Goal: Use online tool/utility: Utilize a website feature to perform a specific function

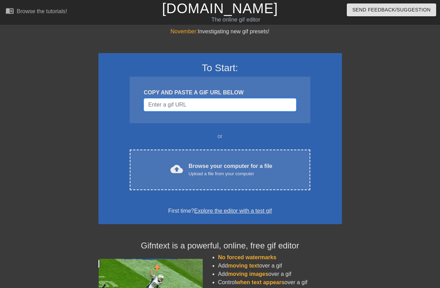
click at [162, 100] on input "Username" at bounding box center [220, 104] width 152 height 13
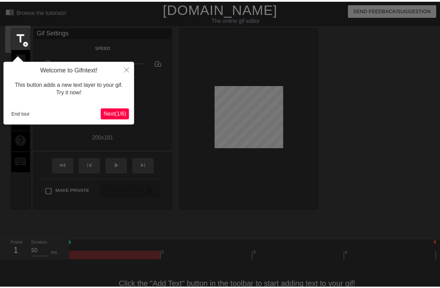
scroll to position [17, 0]
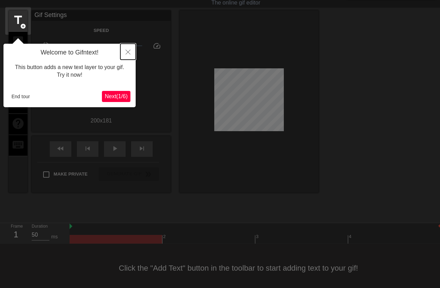
click at [125, 52] on button "Close" at bounding box center [127, 52] width 15 height 16
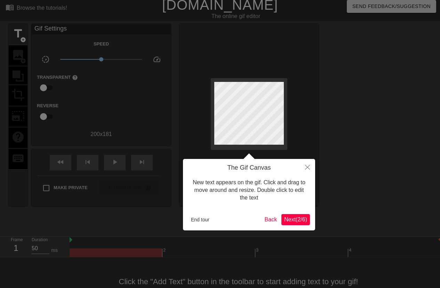
scroll to position [0, 0]
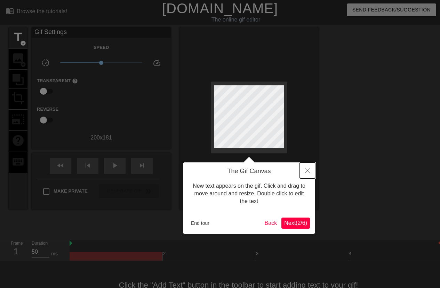
click at [307, 174] on button "Close" at bounding box center [307, 171] width 15 height 16
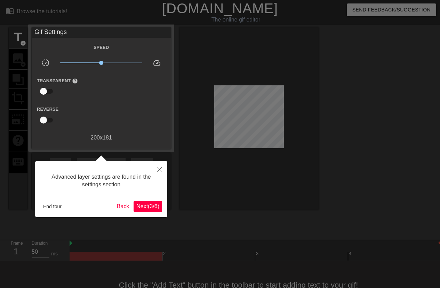
scroll to position [17, 0]
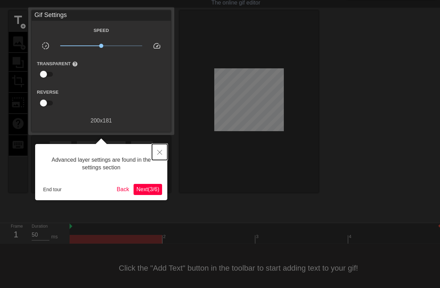
click at [160, 152] on icon "Close" at bounding box center [159, 152] width 5 height 5
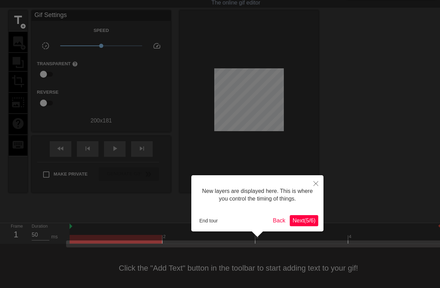
scroll to position [21, 0]
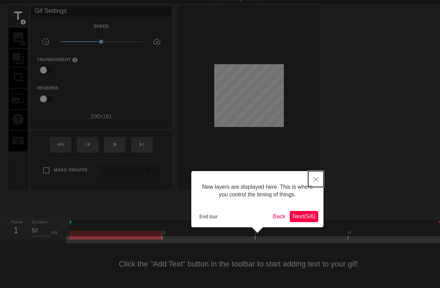
click at [319, 179] on button "Close" at bounding box center [315, 179] width 15 height 16
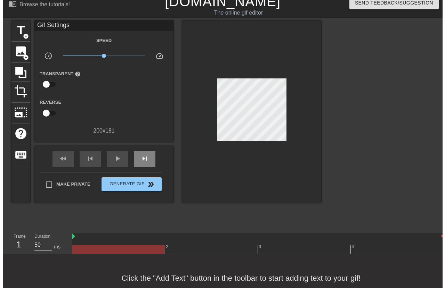
scroll to position [0, 0]
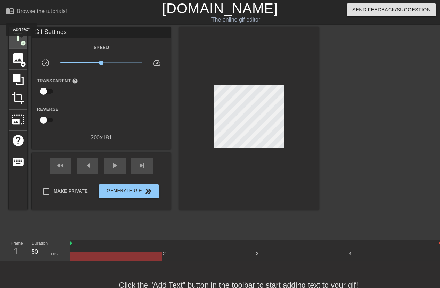
click at [21, 41] on span "add_circle" at bounding box center [23, 43] width 6 height 6
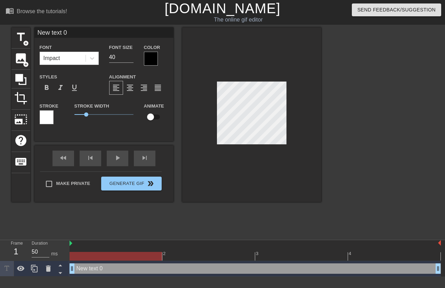
type input "New text0"
type textarea "New text0"
type input "New tex0"
type textarea "New tex0"
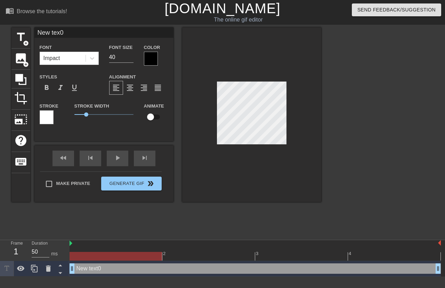
type input "New te0"
type textarea "New te0"
type input "New te"
type textarea "New te"
type input "New t"
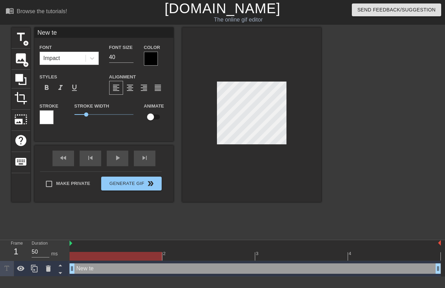
type textarea "New t"
type input "New"
type textarea "New"
type input "New"
type textarea "New"
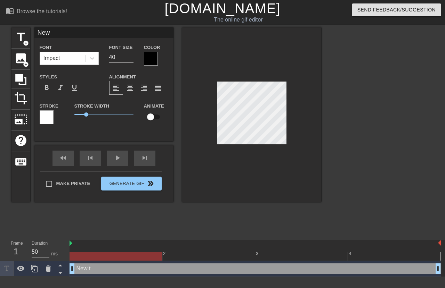
type input "Ne"
type textarea "Ne"
type input "N"
type textarea "N"
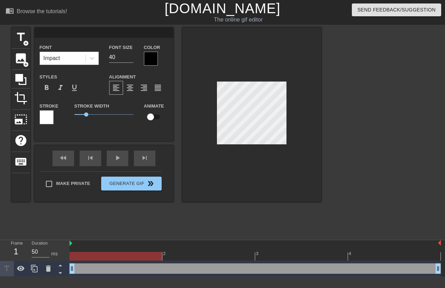
type input "L"
type textarea "L"
type input "Le"
type textarea "Le"
type input "Les"
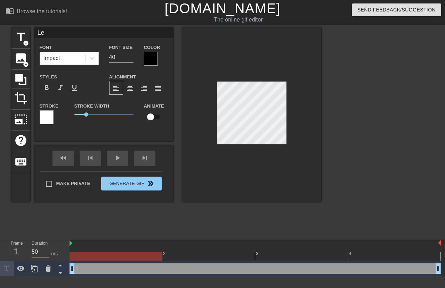
type textarea "Les"
type input "Les"
type textarea "Les"
type input "Les 3"
type textarea "Les 3"
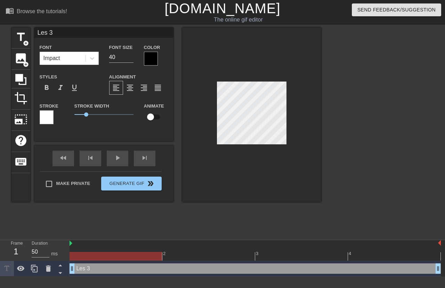
type input "Les 3è"
type textarea "Les 3è"
type input "Les 3èm"
type textarea "Les 3èm"
type input "Les 3ème"
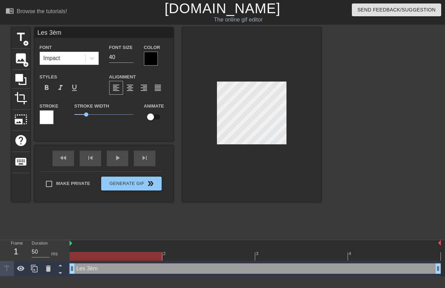
type textarea "Les 3ème"
type input "Les 3ème"
type textarea "Les 3ème"
type input "Les 3ème e"
type textarea "Les 3ème e"
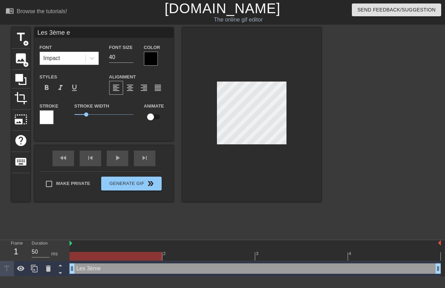
type input "Les 3ème en"
type textarea "Les 3ème en"
type input "Les 3ème en"
type textarea "Les 3ème en"
type input "Les 3ème en f"
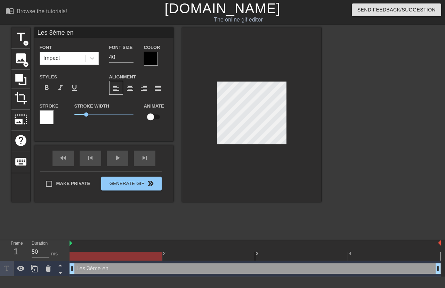
type textarea "Les 3ème en f"
type input "Les 3ème en fi"
type textarea "Les 3ème en fi"
type input "Les 3ème en fin"
type textarea "Les 3ème en fin"
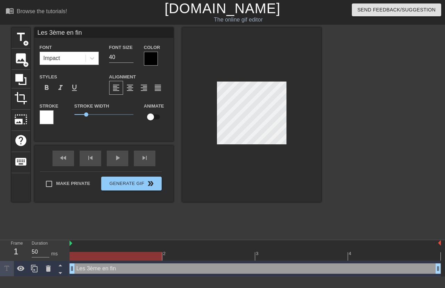
type input "Les 3ème en fin"
type textarea "Les 3ème en fin"
type input "Les 3ème en fin d"
type textarea "Les 3ème en fin d"
type input "Les 3ème en fin d"
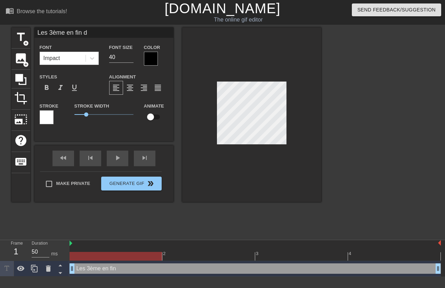
type textarea "Les 3ème en fin d"
type input "Les 3ème en fin d e"
type textarea "Les 3ème en fin d e"
type input "Les 3ème en fin d"
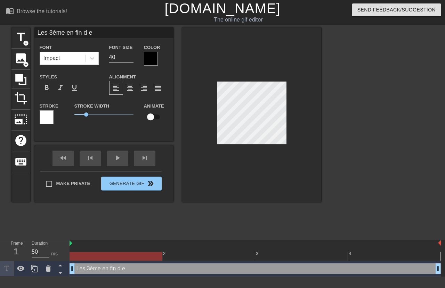
type textarea "Les 3ème en fin d"
type input "Les 3ème en fin d"
type textarea "Les 3ème en fin d"
type input "Les 3ème en fin de"
type textarea "Les 3ème en fin de"
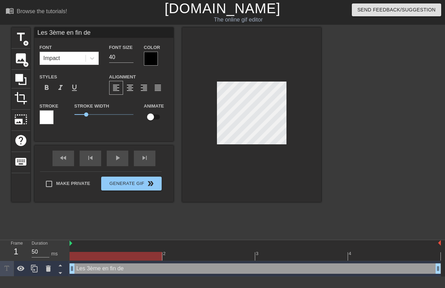
type input "Les 3ème en fin de"
type textarea "Les 3ème en fin de"
type input "Les 3ème en fin de T"
type textarea "Les 3ème en fin de T"
type input "Les 3ème en fin de TP"
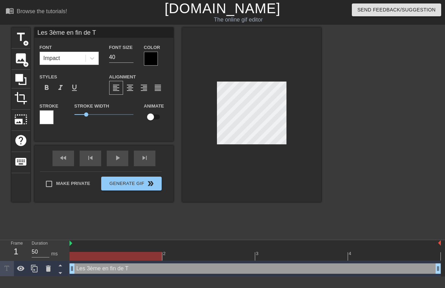
type textarea "Les 3ème en fin de TP"
type input "Les 3ème en fin de TP"
type textarea "Les 3ème en fin de TP"
type input "Les 3ème en fin de TP d"
type textarea "Les 3ème en fin de TP d"
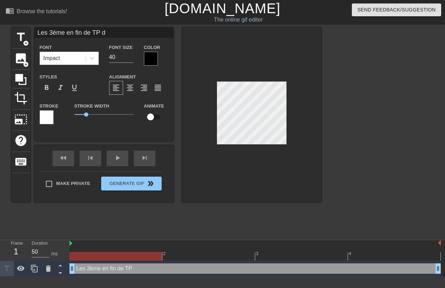
type input "Les 3ème en fin de TP de"
type textarea "Les 3ème en fin de TP de"
type input "Les 3ème en fin de TP de"
type textarea "Les 3ème en fin de TP de"
type input "Les 3ème en fin de TP de S"
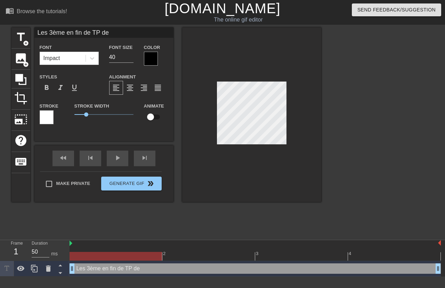
type textarea "Les 3ème en fin de TP de S"
type input "Les 3ème en fin de TP de SV"
type textarea "Les 3ème en fin de TP de SV"
type input "Les 3ème en fin de TP de S"
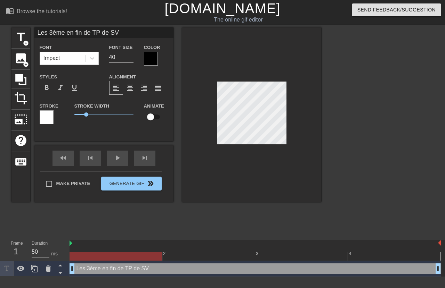
type textarea "Les 3ème en fin de TP de S"
type input "Les 3ème en fin de TP de"
type textarea "Les 3ème en fin de TP de"
type input "Les 3ème en fin de TP de S"
type textarea "Les 3ème en fin de TP de S"
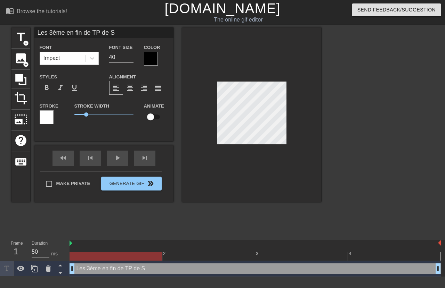
type input "Les 3ème en fin de TP de"
type textarea "Les 3ème en fin de TP de"
type input "Les 3ème en fin de TP de S"
type textarea "Les 3ème en fin de TP de S"
type input "Les 3ème en fin de TP de SV"
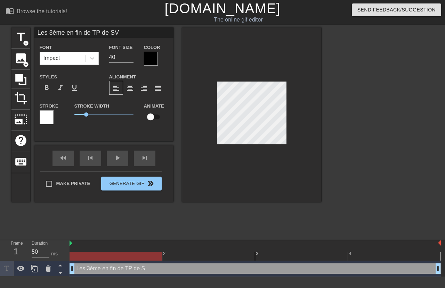
type textarea "Les 3ème en fin de TP de SV"
type input "Les 3ème en fin de TP de SVT"
type textarea "Les 3ème en fin de TP de SVT"
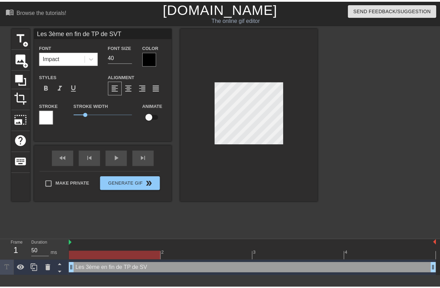
scroll to position [1, 5]
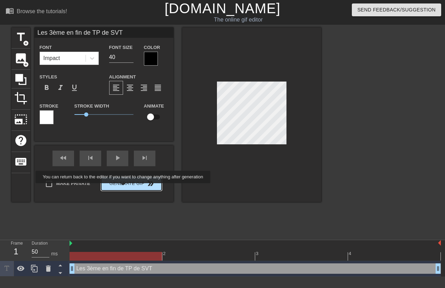
click at [124, 188] on button "Generate Gif double_arrow" at bounding box center [131, 184] width 60 height 14
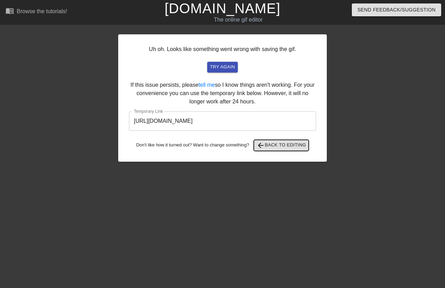
click at [277, 145] on span "arrow_back Back to Editing" at bounding box center [281, 145] width 50 height 8
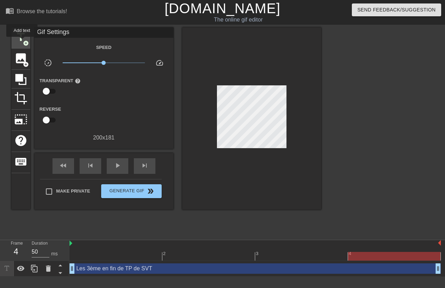
click at [22, 42] on span "title" at bounding box center [20, 37] width 13 height 13
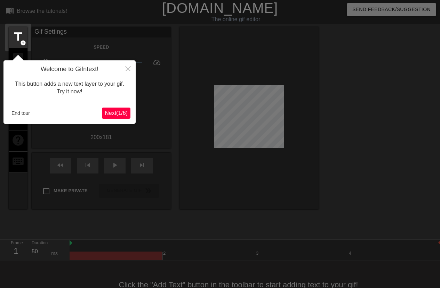
scroll to position [17, 0]
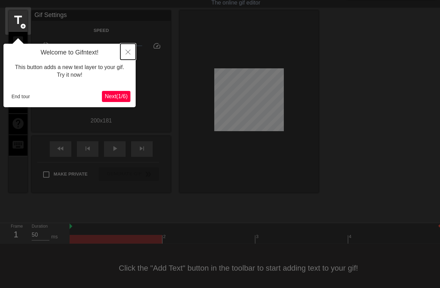
click at [129, 53] on icon "Close" at bounding box center [127, 52] width 5 height 5
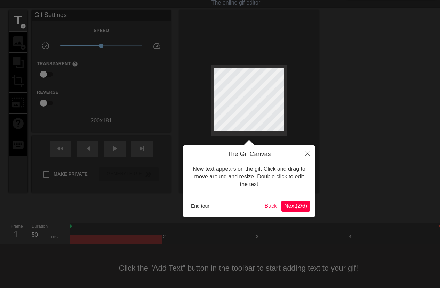
scroll to position [0, 0]
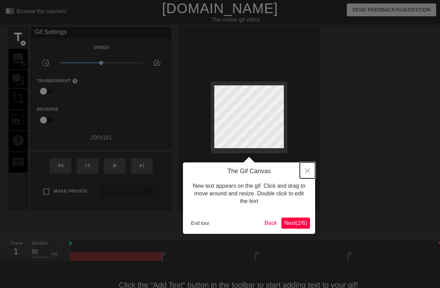
click at [306, 171] on icon "Close" at bounding box center [307, 171] width 5 height 5
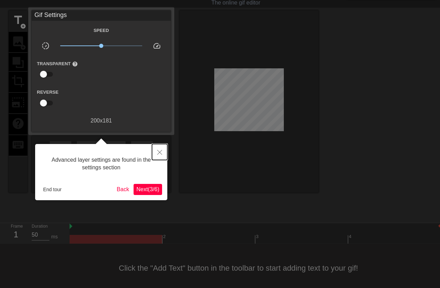
click at [158, 155] on icon "Close" at bounding box center [159, 152] width 5 height 5
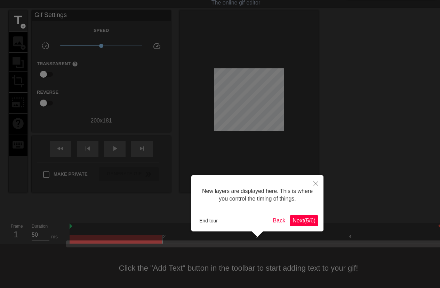
scroll to position [21, 0]
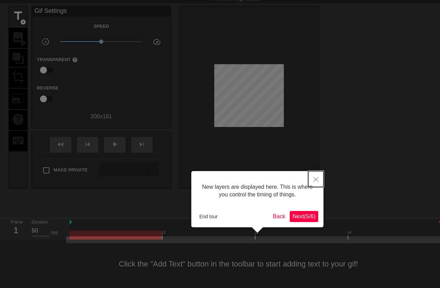
click at [319, 178] on button "Close" at bounding box center [315, 179] width 15 height 16
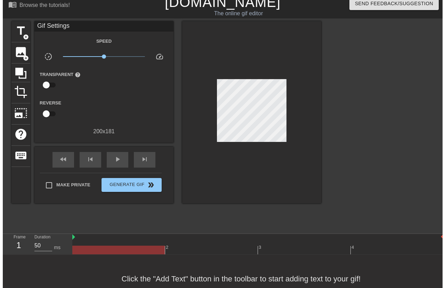
scroll to position [0, 0]
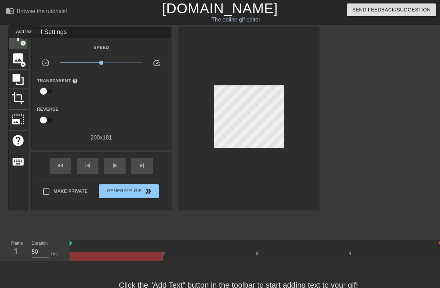
click at [24, 43] on span "add_circle" at bounding box center [23, 43] width 6 height 6
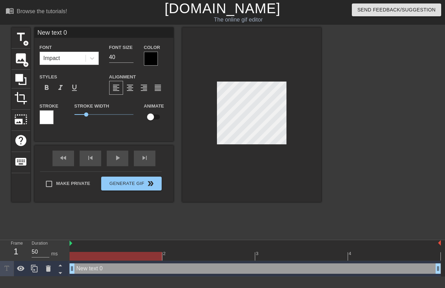
click at [231, 80] on div at bounding box center [251, 114] width 139 height 175
type input "New text"
type textarea "New text"
type input "New text"
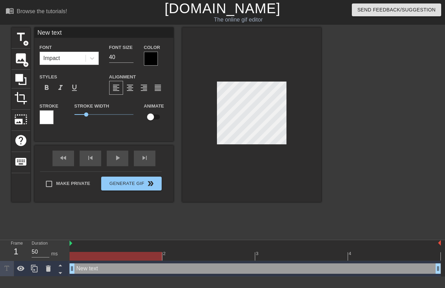
type textarea "New text"
type input "New tex"
type textarea "New tex"
type input "New te"
type textarea "New te"
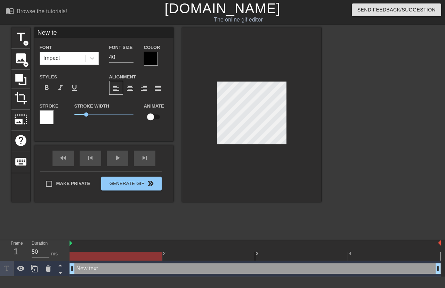
type input "New t"
type textarea "New t"
type input "New"
type textarea "New"
type input "New"
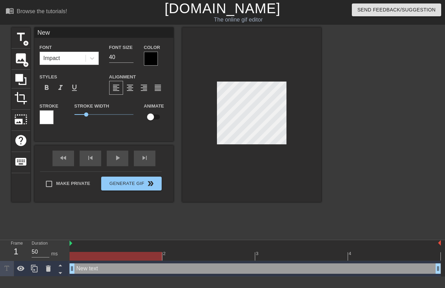
type textarea "New"
type input "Ne"
type textarea "Ne"
type input "N"
type textarea "N"
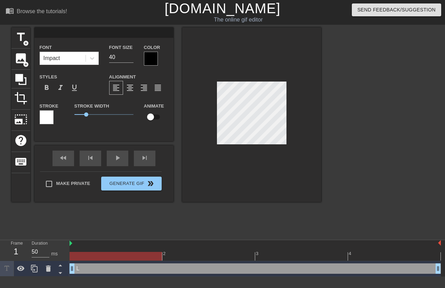
type input "L"
type textarea "L"
type input "Le"
type textarea "Le"
type input "Les"
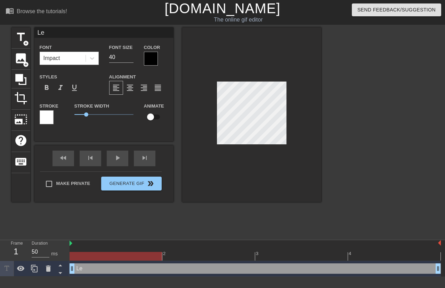
type textarea "Les"
type input "Les"
type textarea "Les 3"
type input "Les 36"
type textarea "Les 36"
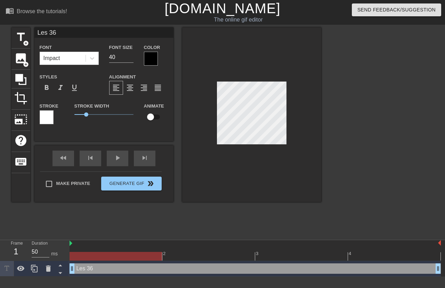
type input "Les 3"
type textarea "Les 3"
type input "Les 3"
type textarea "Les 3"
type input "Les 3"
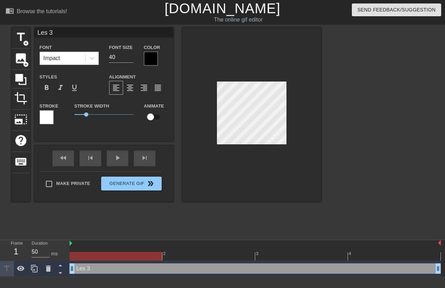
type textarea "Les 3"
type input "Les 3e"
type textarea "Les 3e"
type input "Les 3el"
type textarea "Les 3el"
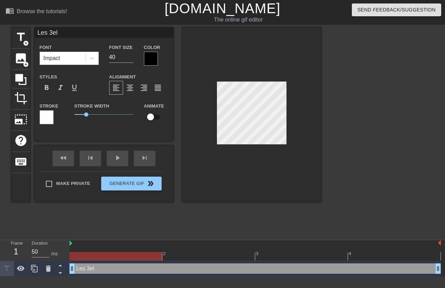
type input "Les 3e"
type textarea "Les 3e"
type input "Les 3em"
type textarea "Les 3em"
type input "Les 3eme"
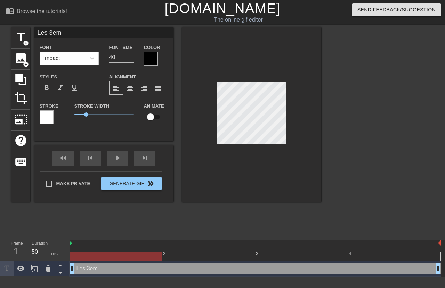
type textarea "Les 3eme"
type input "Les 3eme"
type textarea "Les 3eme"
type input "Les 3eme e"
type textarea "Les 3eme e"
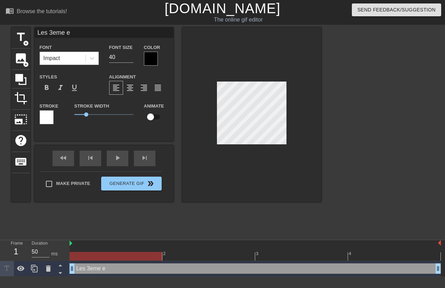
type input "Les 3eme en"
type textarea "Les 3eme en"
type input "Les 3eme en"
type textarea "Les 3eme en"
type input "Les 3eme en f"
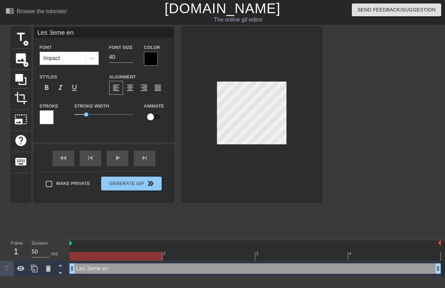
type textarea "Les 3eme en f"
type input "Les 3eme en fi"
type textarea "Les 3eme en fi"
type input "Les 3eme en fin"
type textarea "Les 3eme en fin"
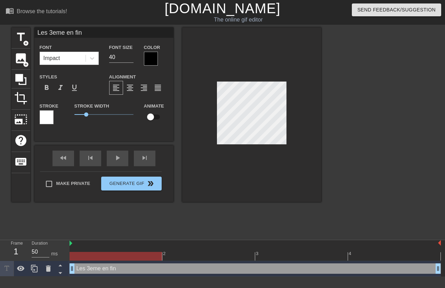
type input "Les 3eme en fin"
type textarea "Les 3eme en fin"
type input "Les 3eme en fin d"
type textarea "Les 3eme en fin d"
type input "Les 3eme en fin de"
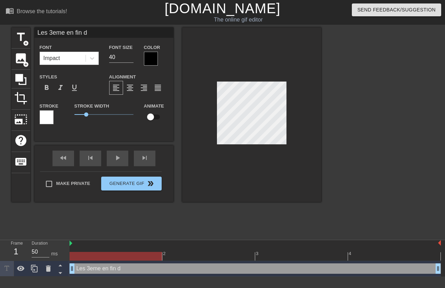
type textarea "Les 3eme en fin de"
type input "Les 3eme en fin de"
type textarea "Les 3eme en fin de"
type input "Les 3eme en fin de T"
type textarea "Les 3eme en fin de T"
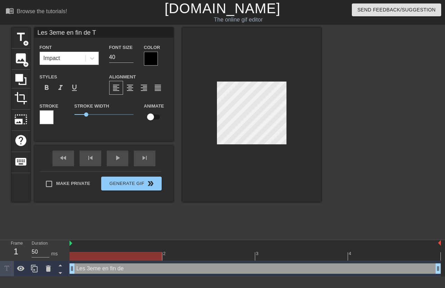
scroll to position [1, 3]
type input "Les 3eme en fin de TP"
type textarea "Les 3eme en fin de TP"
drag, startPoint x: 113, startPoint y: 57, endPoint x: 95, endPoint y: 59, distance: 18.1
click at [95, 59] on div "Font Impact Font Size 40 Color" at bounding box center [103, 54] width 139 height 23
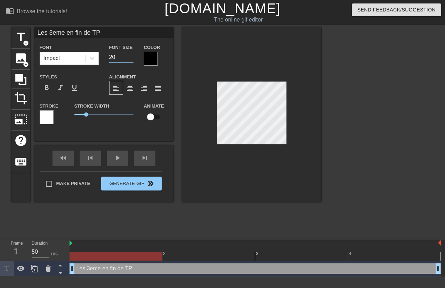
type input "20"
drag, startPoint x: 210, startPoint y: 106, endPoint x: 128, endPoint y: 191, distance: 118.2
click at [128, 191] on div "Make Private Generate Gif double_arrow" at bounding box center [101, 185] width 122 height 27
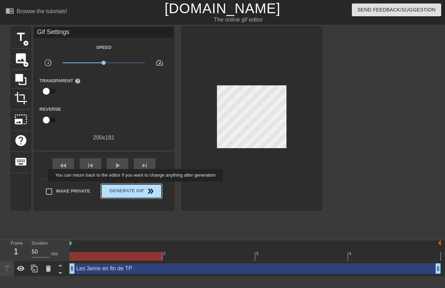
click at [136, 187] on span "Generate Gif double_arrow" at bounding box center [131, 191] width 55 height 8
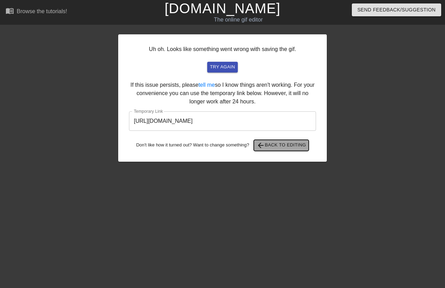
click at [264, 144] on span "arrow_back" at bounding box center [260, 145] width 8 height 8
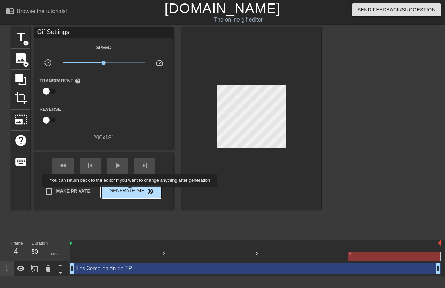
click at [131, 192] on span "Generate Gif double_arrow" at bounding box center [131, 191] width 55 height 8
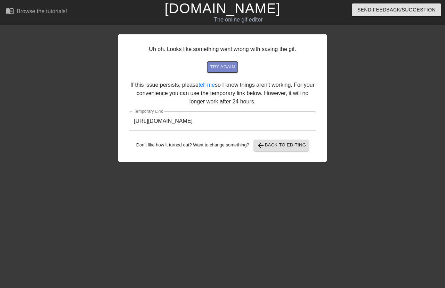
click at [220, 71] on button "try again" at bounding box center [222, 67] width 31 height 11
drag, startPoint x: 220, startPoint y: 71, endPoint x: 212, endPoint y: 71, distance: 8.7
click at [212, 71] on button "try again" at bounding box center [222, 67] width 31 height 11
click at [266, 142] on span "arrow_back Back to Editing" at bounding box center [281, 145] width 50 height 8
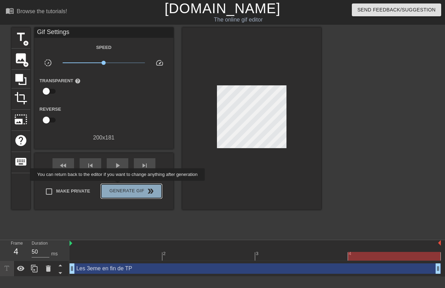
click at [119, 187] on span "Generate Gif double_arrow" at bounding box center [131, 191] width 55 height 8
